Goal: Task Accomplishment & Management: Use online tool/utility

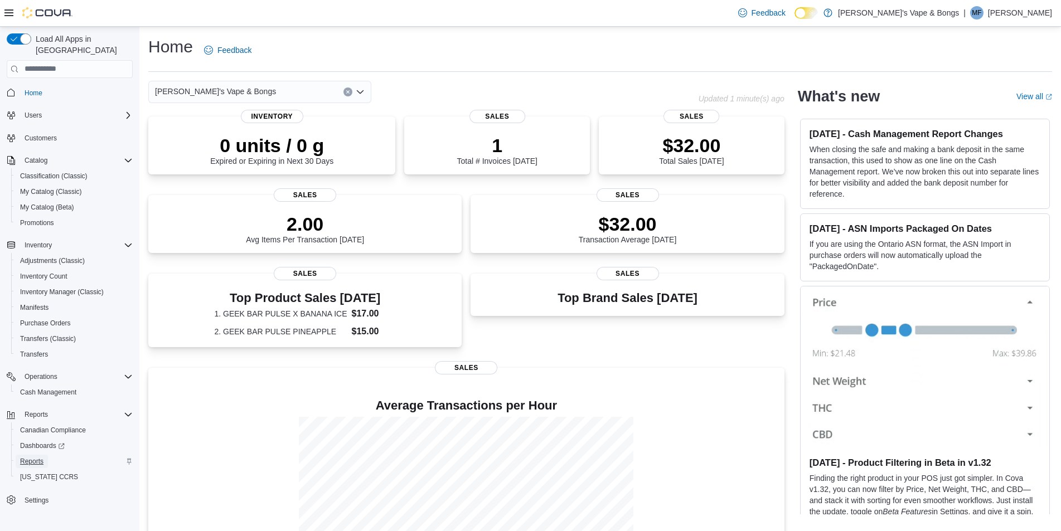
click at [46, 455] on link "Reports" at bounding box center [32, 461] width 32 height 13
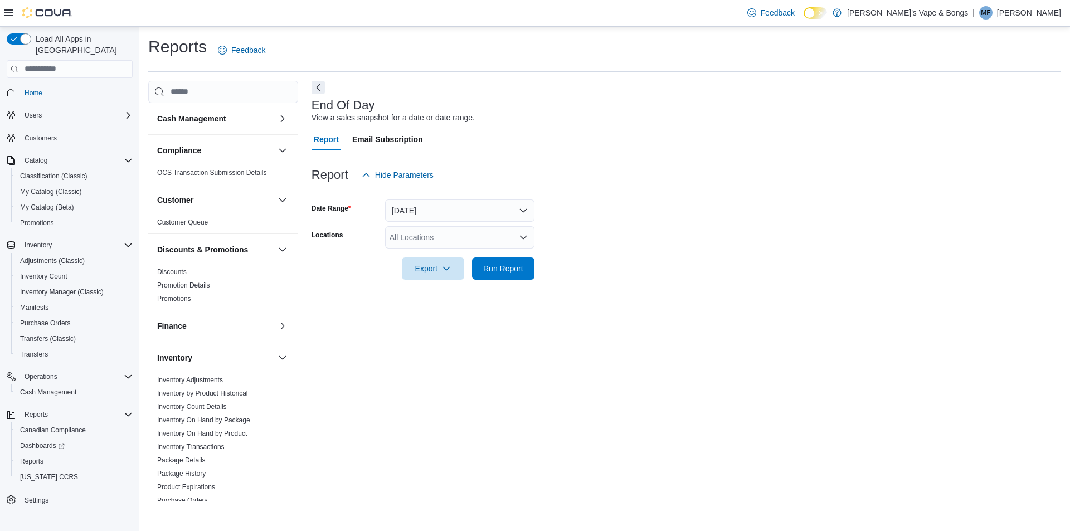
click at [417, 236] on div "All Locations" at bounding box center [459, 237] width 149 height 22
click at [419, 252] on span "[PERSON_NAME]'s Vape & Bongs" at bounding box center [464, 256] width 121 height 11
click at [419, 253] on span "[STREET_ADDRESS]" at bounding box center [447, 256] width 77 height 11
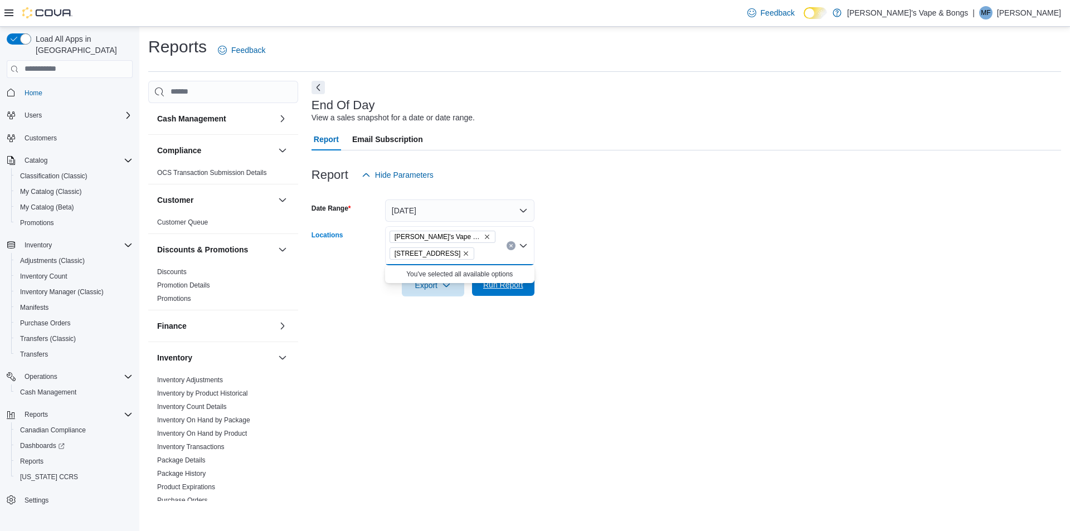
click at [502, 287] on span "Run Report" at bounding box center [503, 284] width 40 height 11
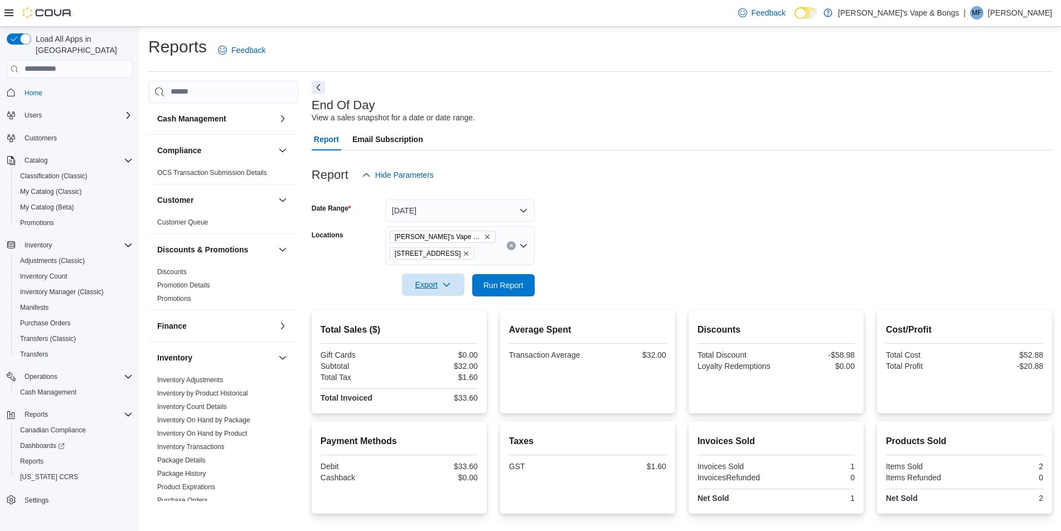
click at [448, 290] on span "Export" at bounding box center [433, 285] width 49 height 22
click at [444, 329] on span "Export to Pdf" at bounding box center [435, 330] width 50 height 9
